Goal: Task Accomplishment & Management: Use online tool/utility

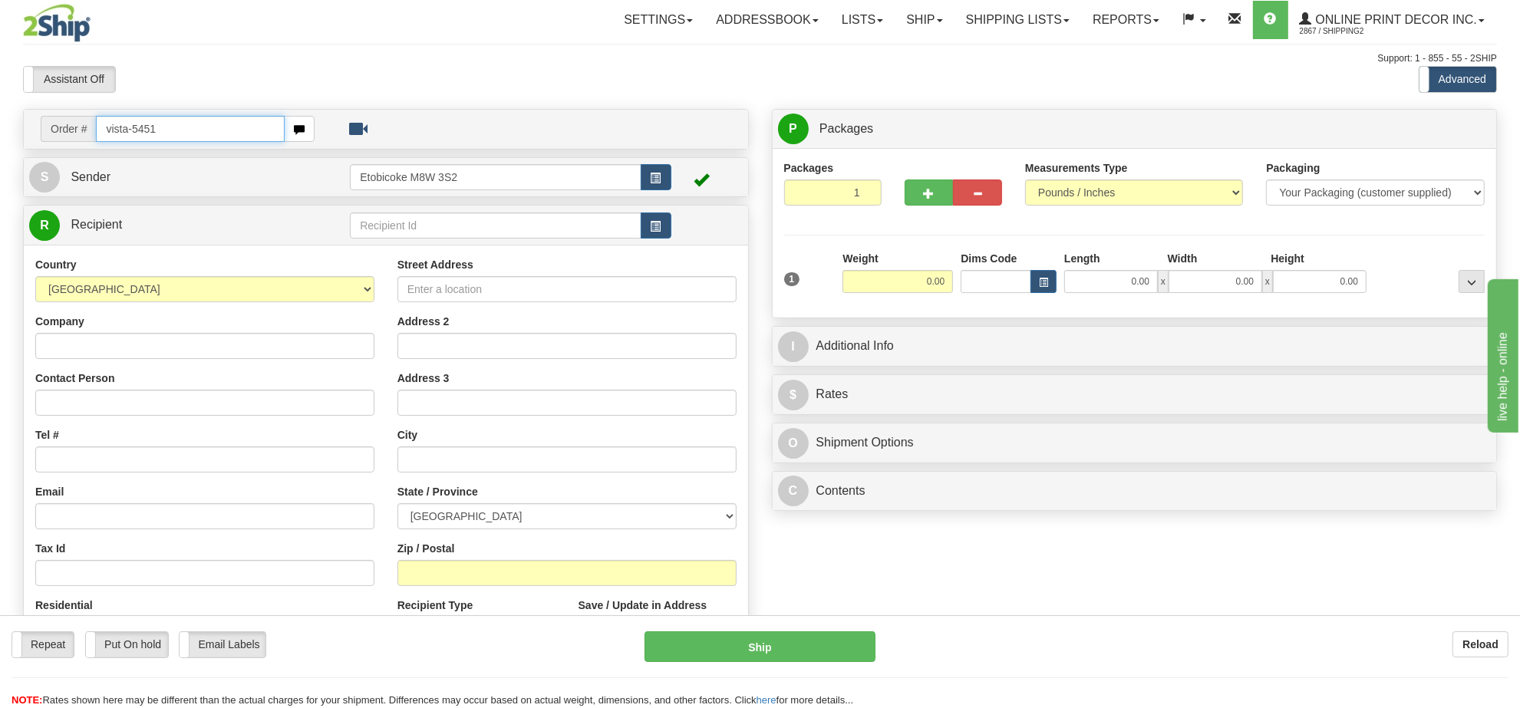
type input "vista-5451"
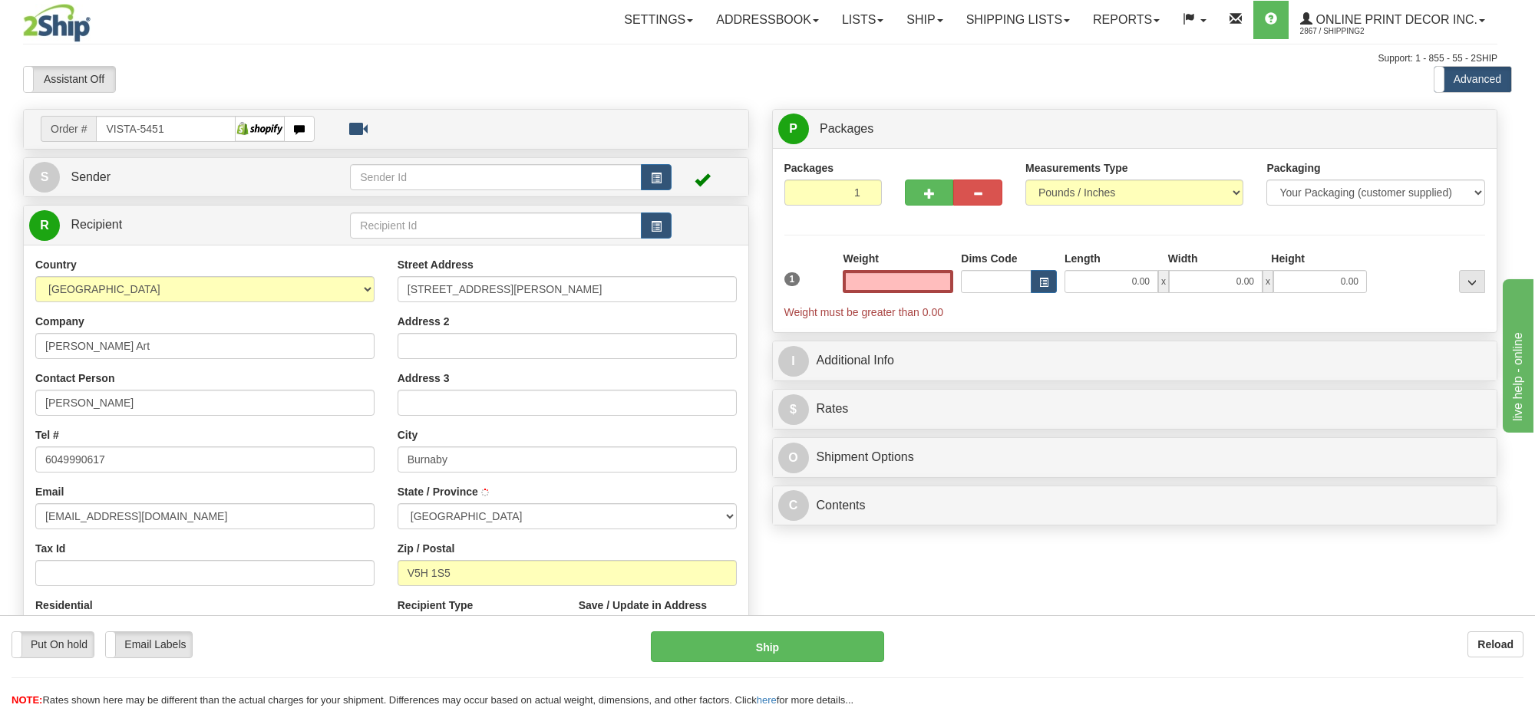
type input "BURNABY"
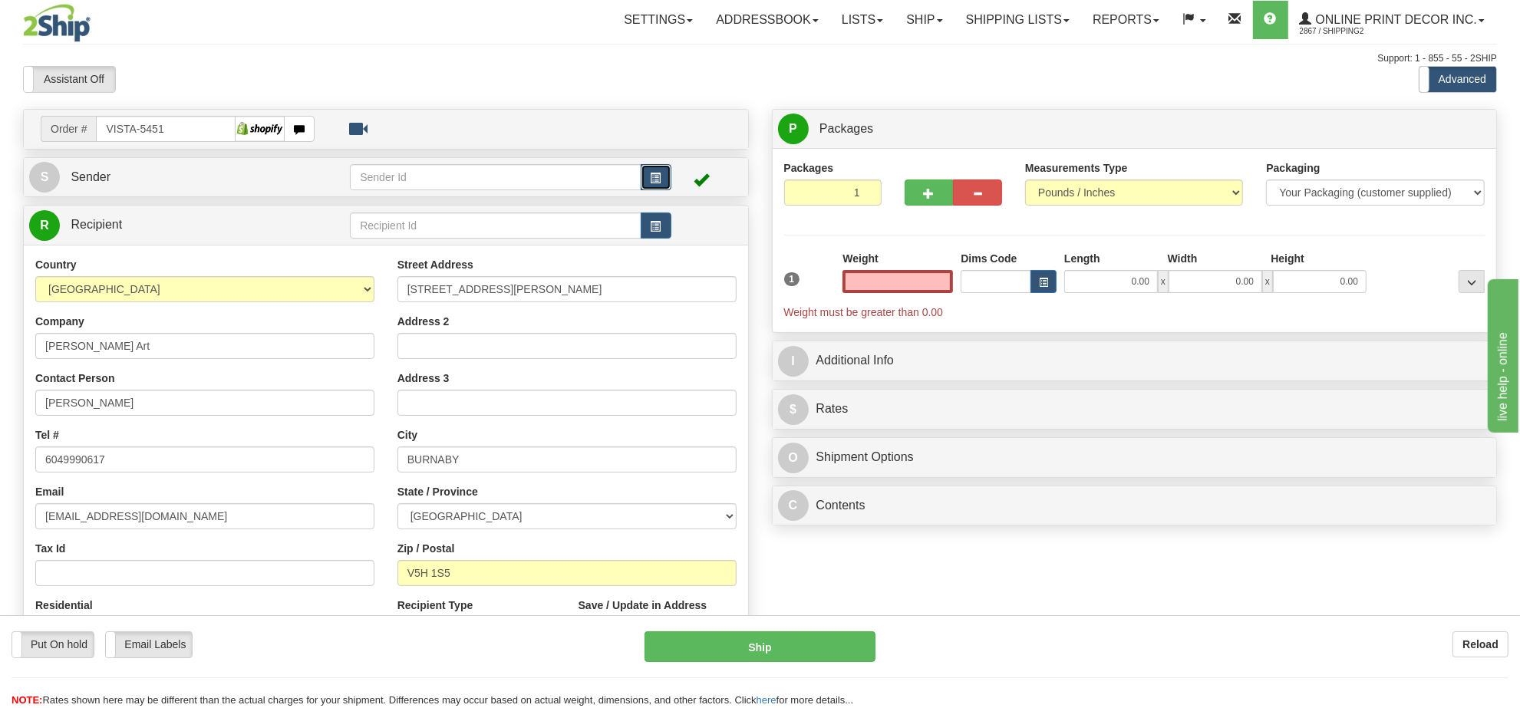
type input "0.00"
click at [661, 178] on button "button" at bounding box center [656, 177] width 31 height 26
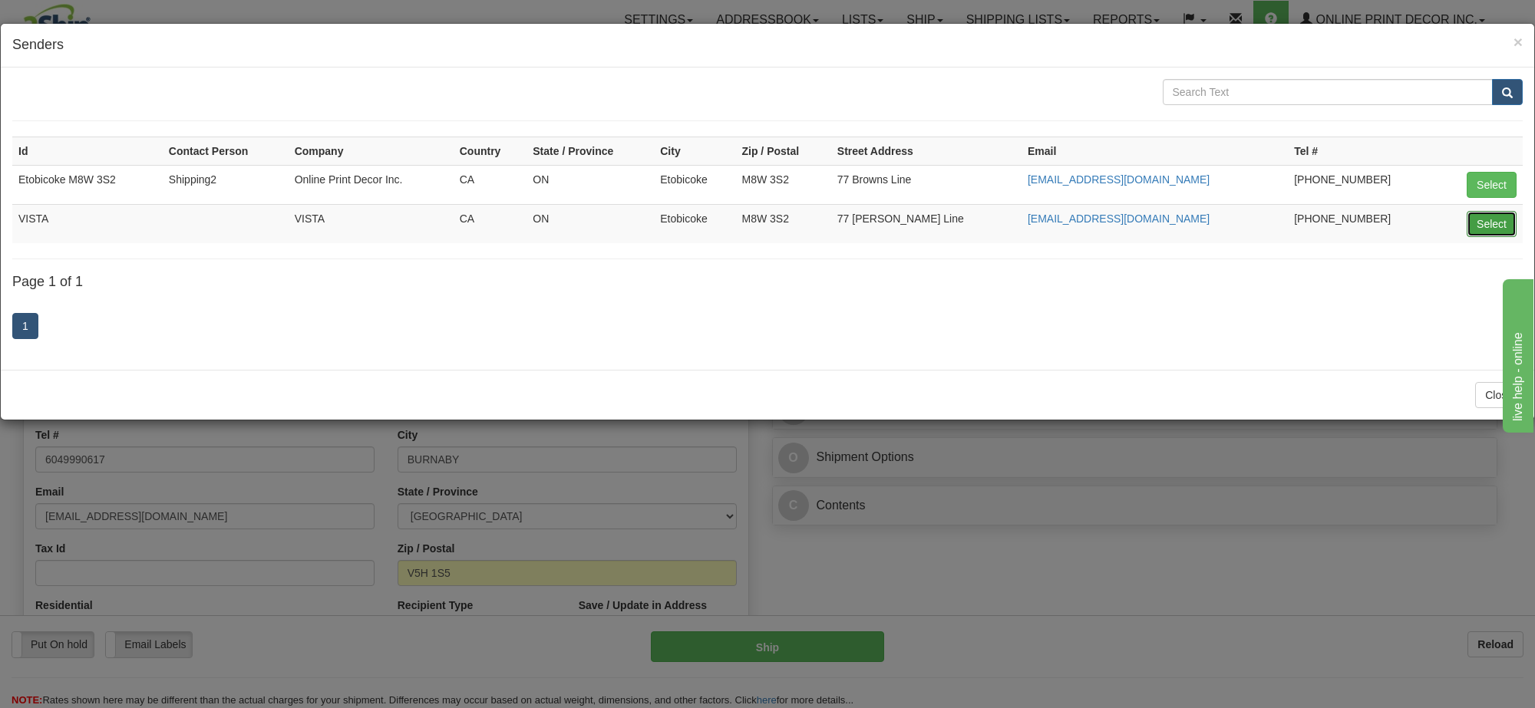
click at [1487, 215] on button "Select" at bounding box center [1491, 224] width 50 height 26
type input "VISTA"
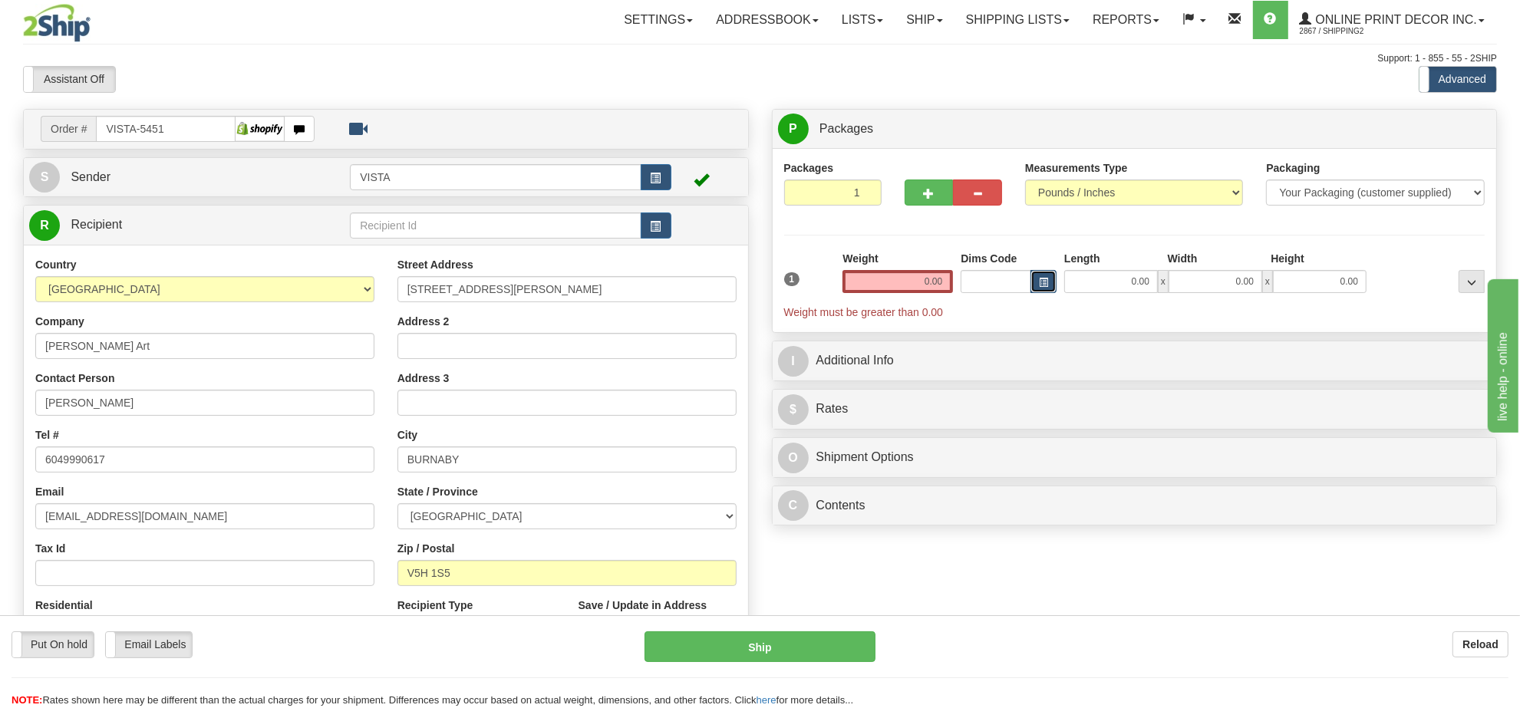
click at [1053, 285] on button "button" at bounding box center [1044, 281] width 26 height 23
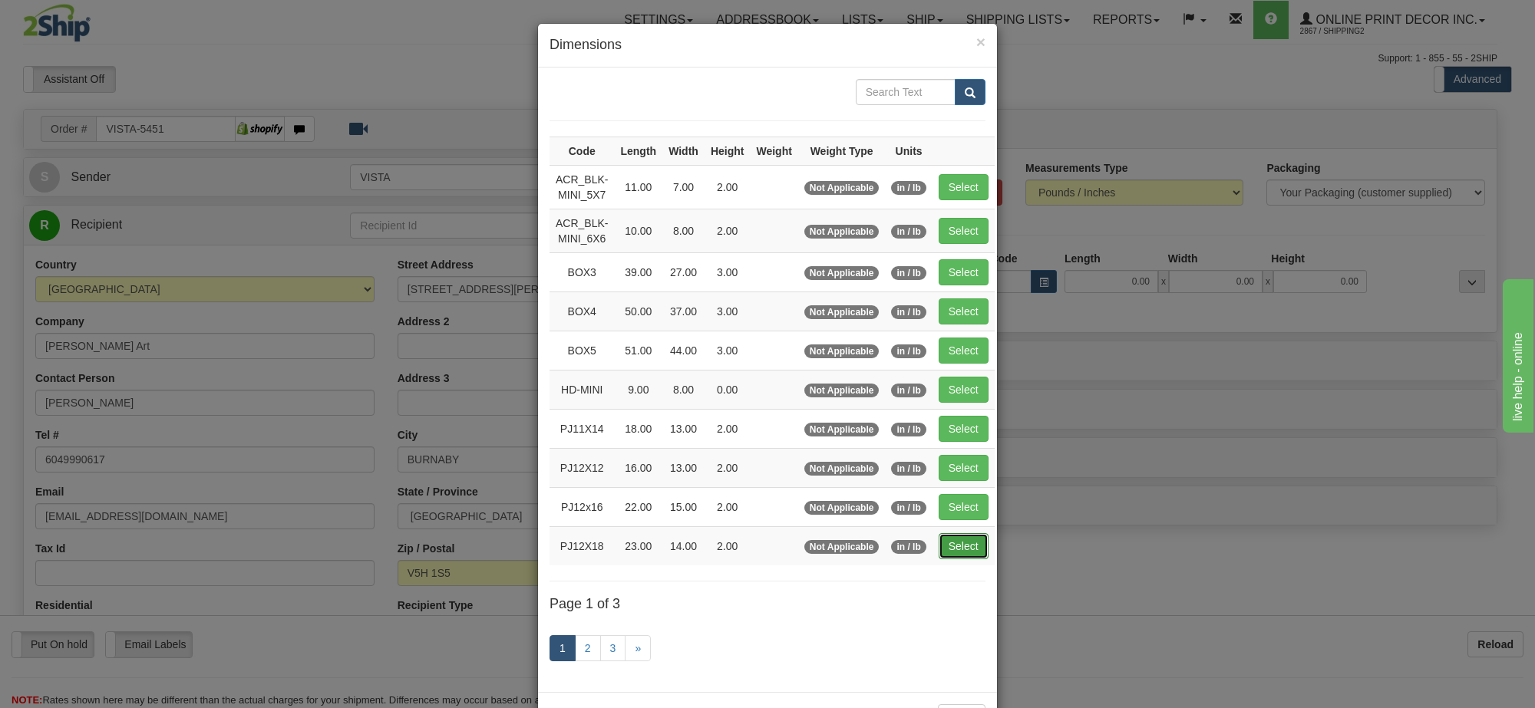
click at [948, 557] on button "Select" at bounding box center [963, 546] width 50 height 26
type input "PJ12X18"
type input "23.00"
type input "14.00"
type input "2.00"
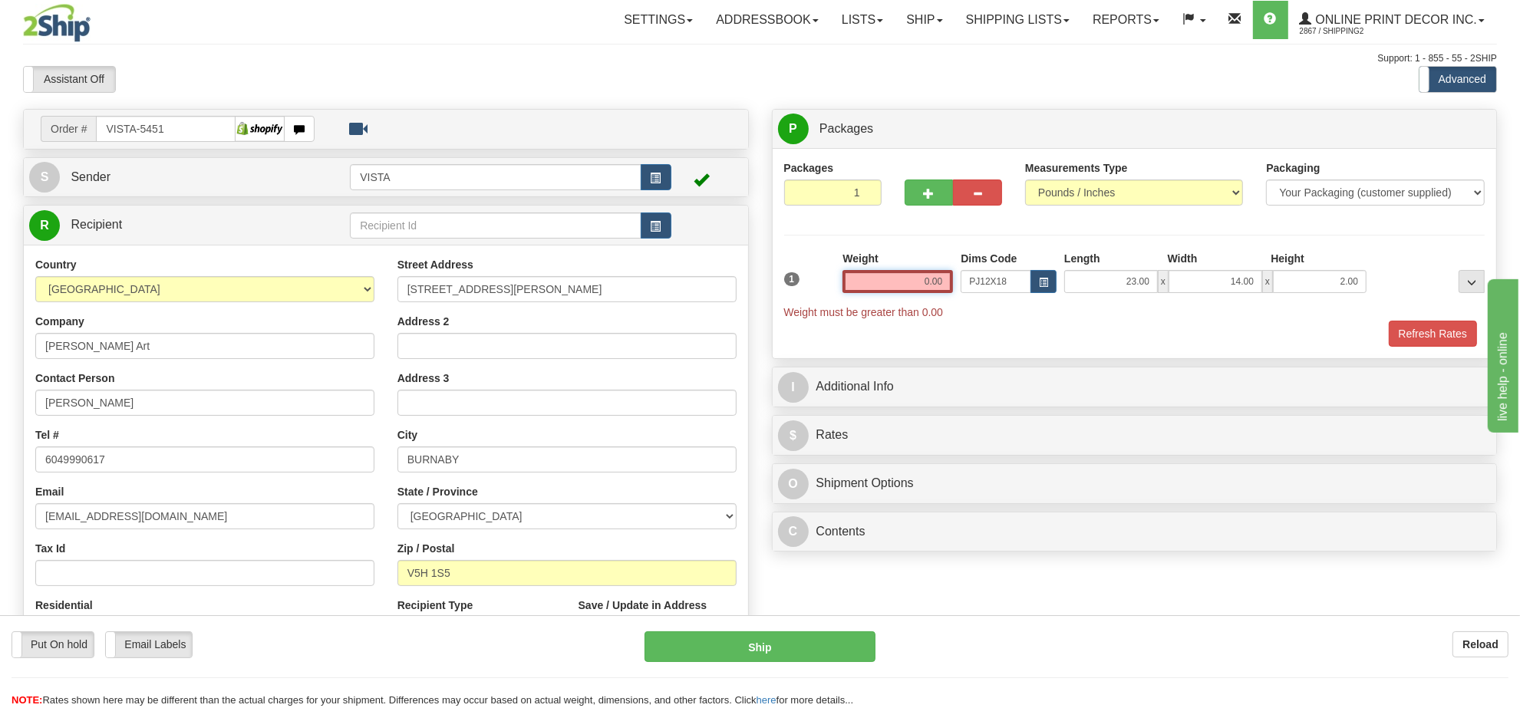
drag, startPoint x: 945, startPoint y: 280, endPoint x: 854, endPoint y: 282, distance: 91.3
click at [854, 282] on input "0.00" at bounding box center [898, 281] width 110 height 23
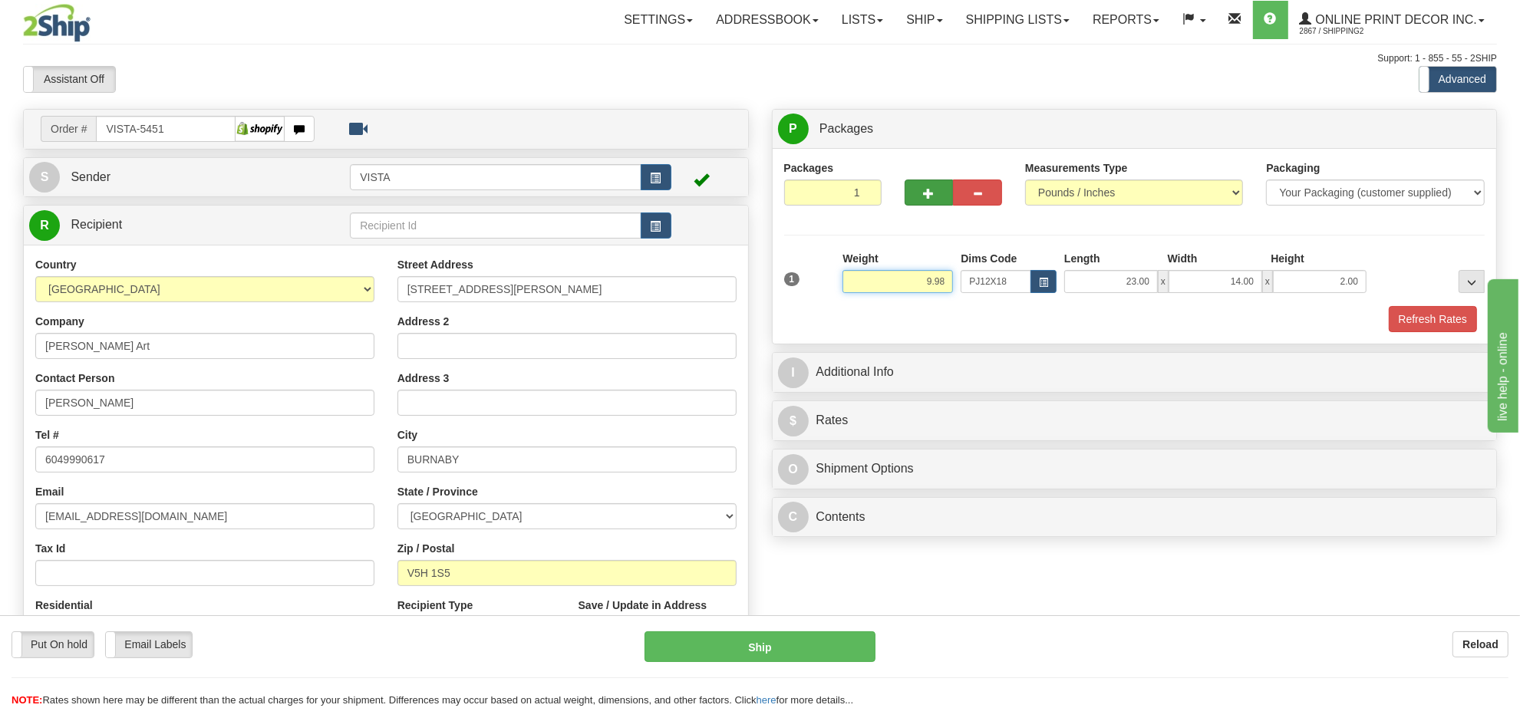
type input "9.98"
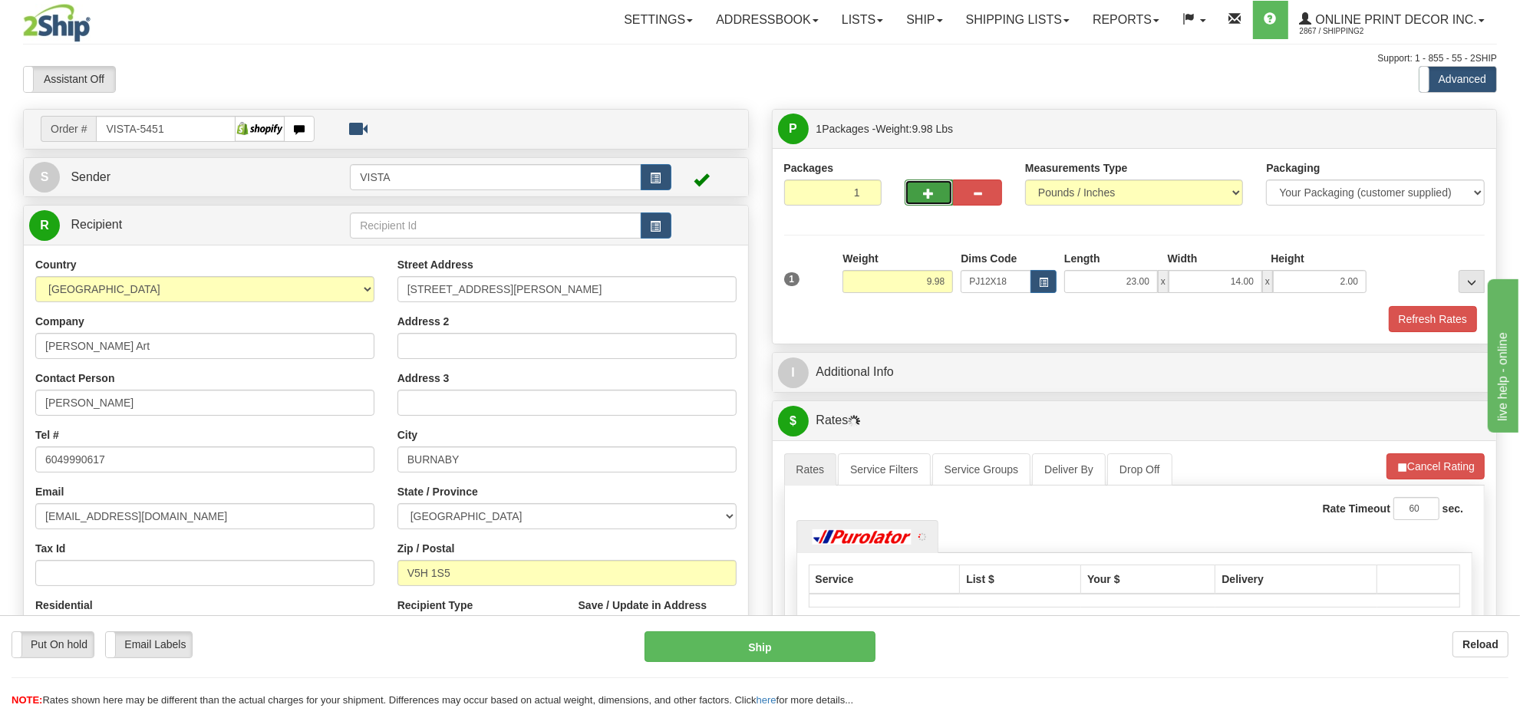
click at [925, 196] on span "button" at bounding box center [929, 194] width 11 height 10
radio input "true"
type input "2"
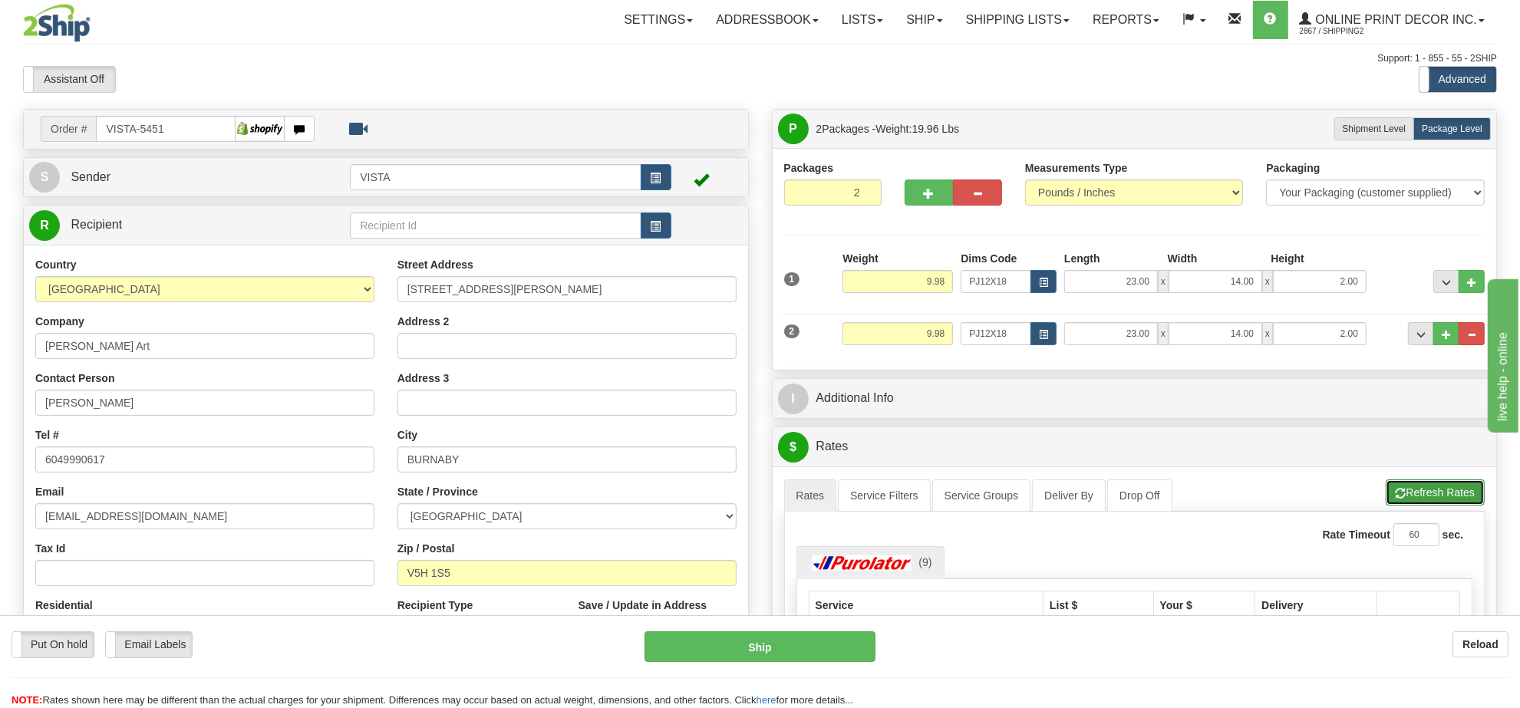
click at [1436, 497] on button "Refresh Rates" at bounding box center [1435, 493] width 99 height 26
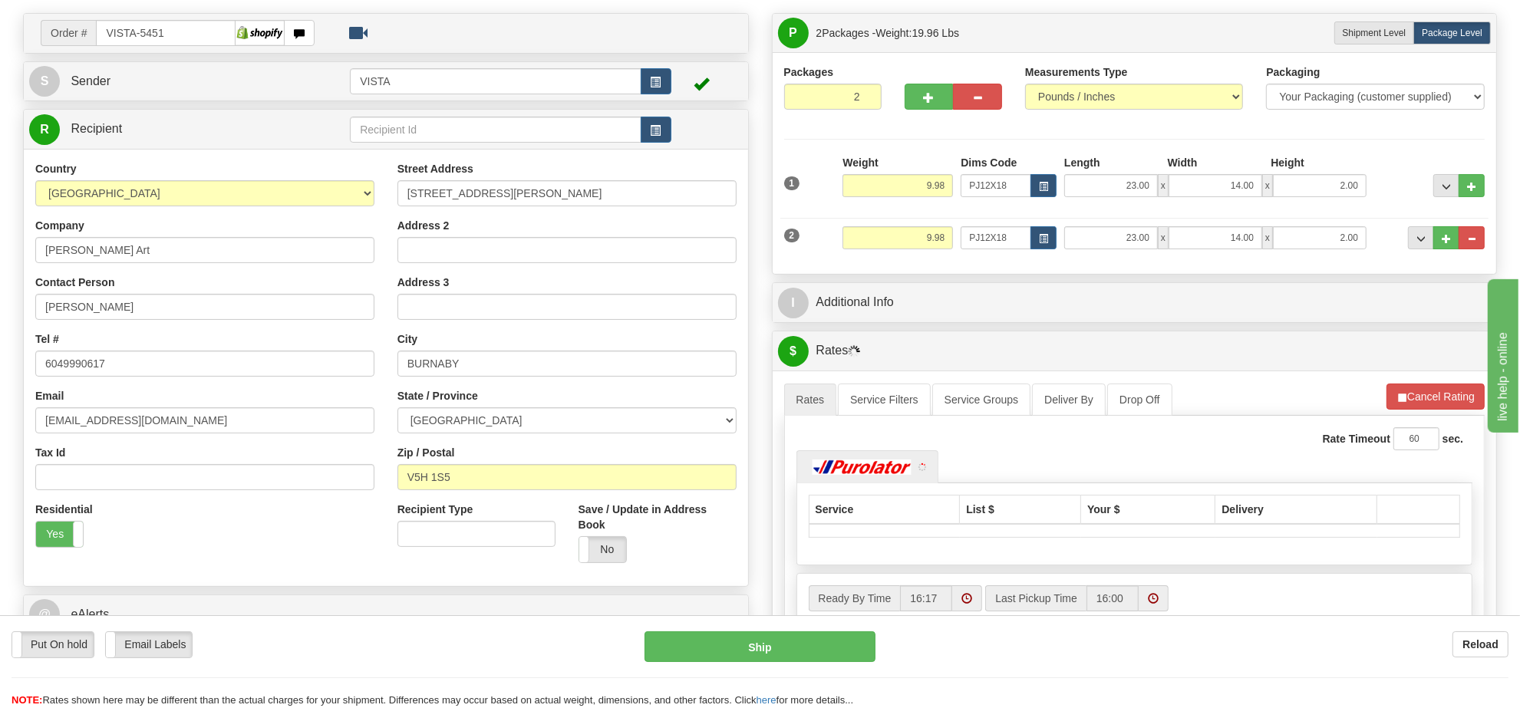
scroll to position [192, 0]
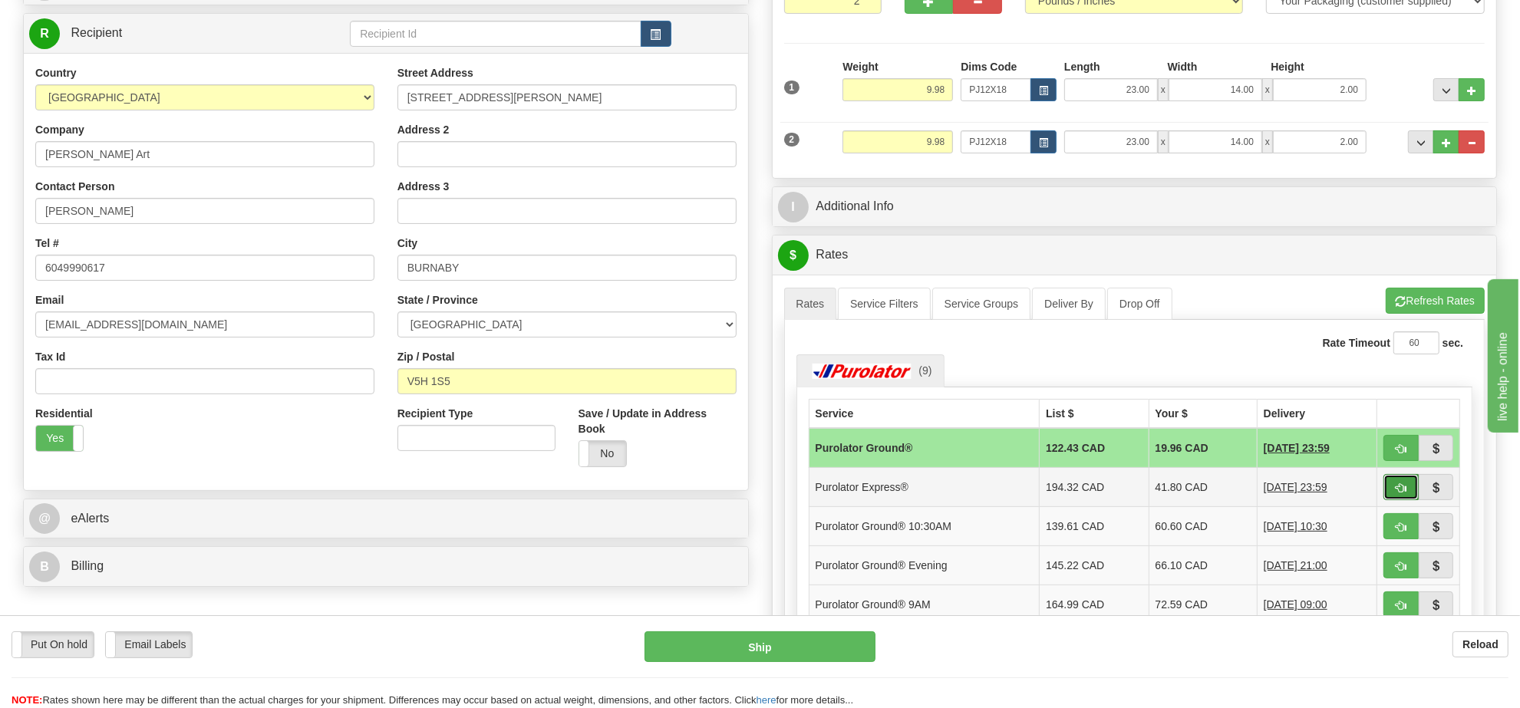
click at [1386, 488] on button "button" at bounding box center [1401, 487] width 35 height 26
type input "202"
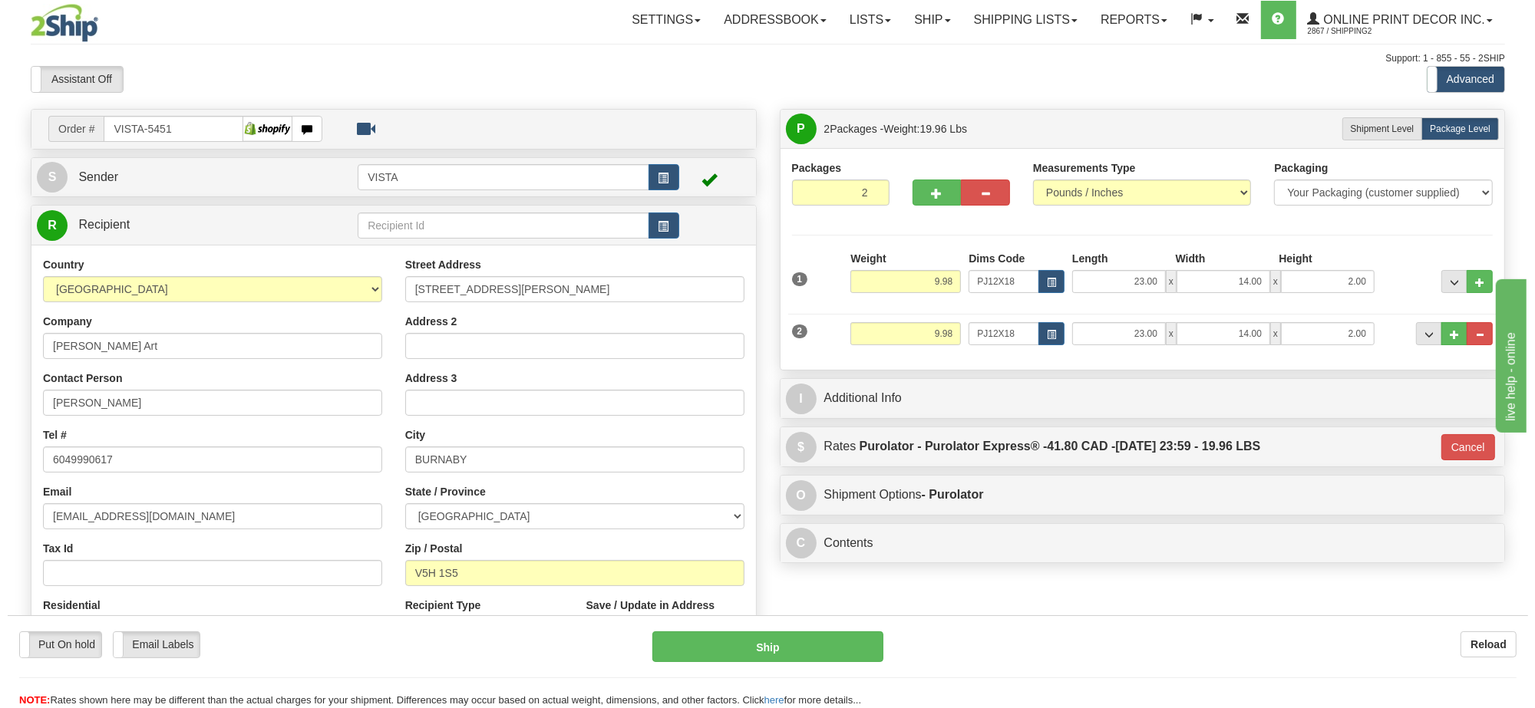
scroll to position [96, 0]
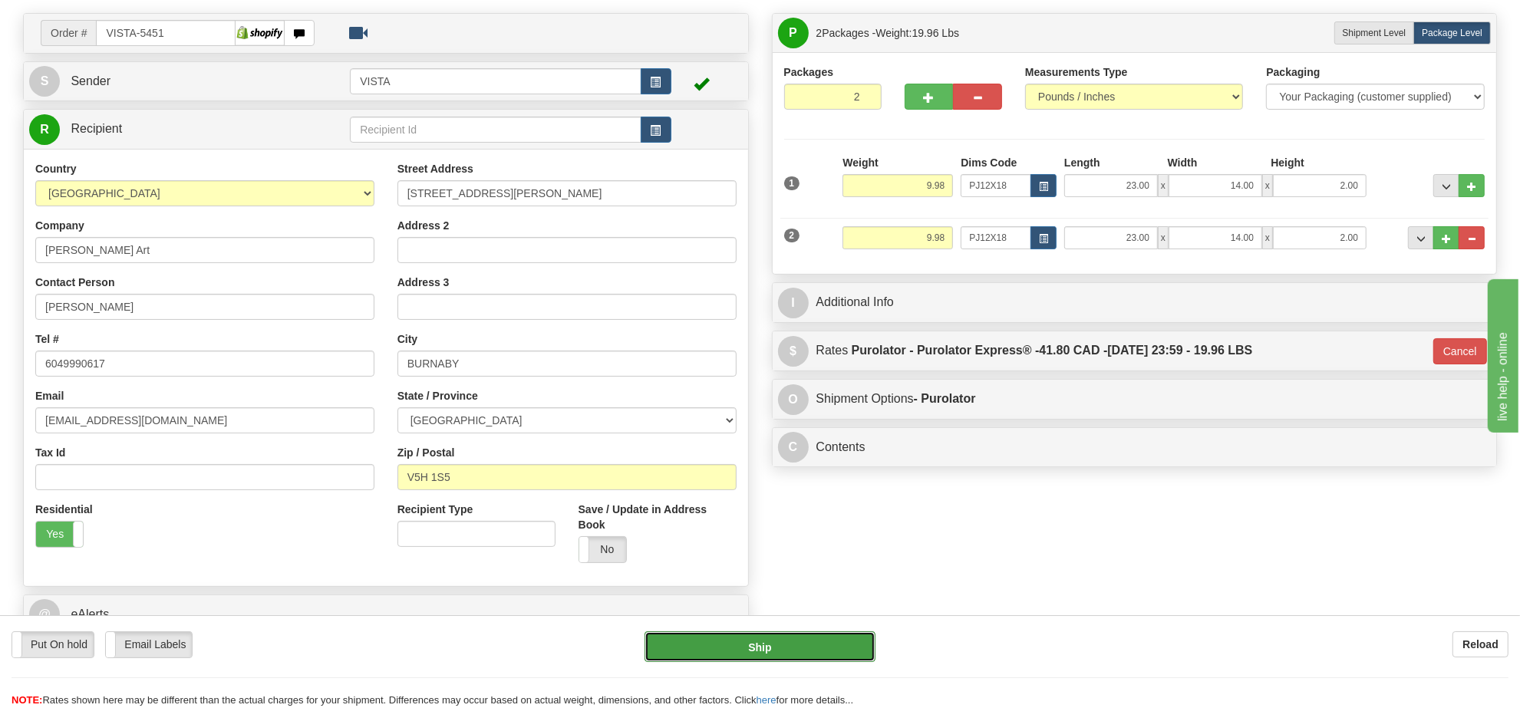
click at [795, 645] on button "Ship" at bounding box center [760, 647] width 230 height 31
